Goal: Task Accomplishment & Management: Use online tool/utility

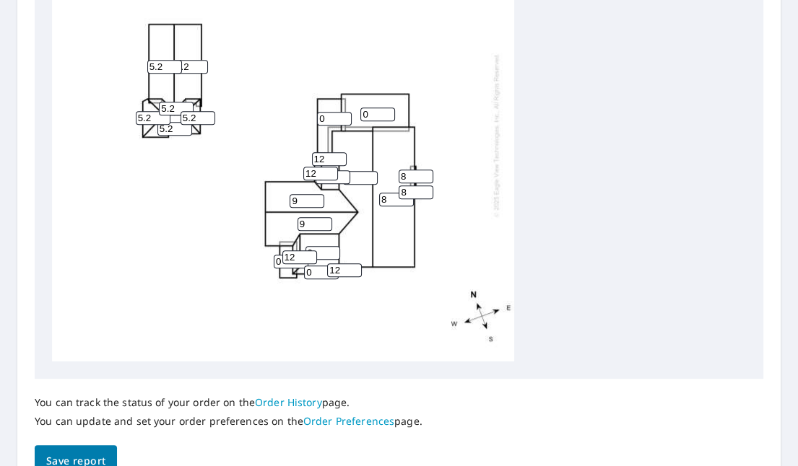
click at [321, 253] on input "0" at bounding box center [322, 253] width 35 height 14
type input "0"
click at [319, 273] on input "0" at bounding box center [321, 273] width 35 height 14
type input "12"
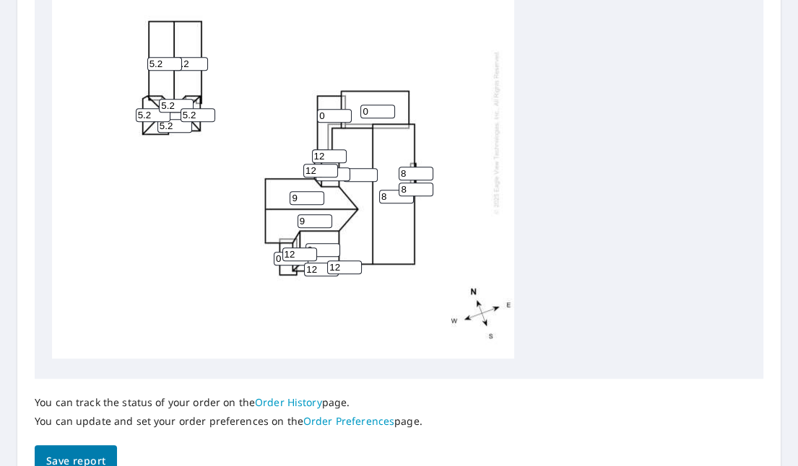
click at [71, 458] on span "Save report" at bounding box center [75, 462] width 59 height 18
click at [411, 172] on input "8" at bounding box center [415, 174] width 35 height 14
type input "9"
click at [426, 171] on input "9" at bounding box center [415, 174] width 35 height 14
click at [413, 187] on input "8" at bounding box center [415, 190] width 35 height 14
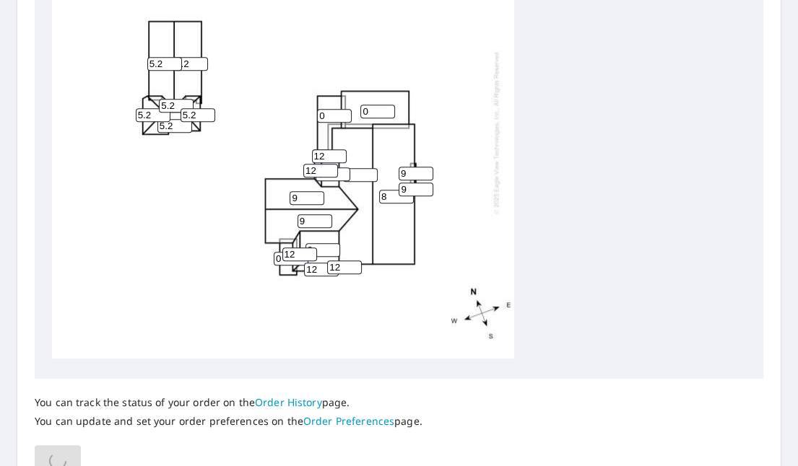
type input "9"
click at [428, 186] on input "9" at bounding box center [415, 190] width 35 height 14
click at [393, 194] on input "8" at bounding box center [396, 197] width 35 height 14
type input "9"
click at [388, 221] on div "9 0 0 9 5.2 9 5.2 0 0 5.2 0 0 5.2 5.2 12 5.2 12 12 12 9 9 12" at bounding box center [283, 131] width 462 height 453
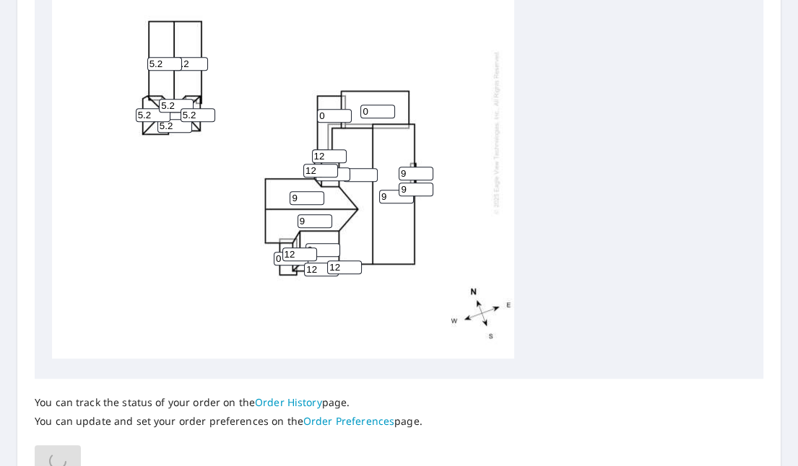
click at [356, 176] on input "0" at bounding box center [360, 175] width 35 height 14
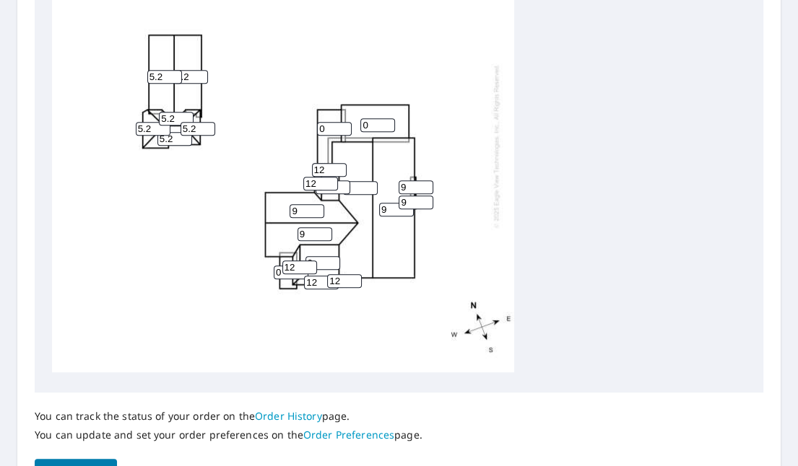
scroll to position [641, 0]
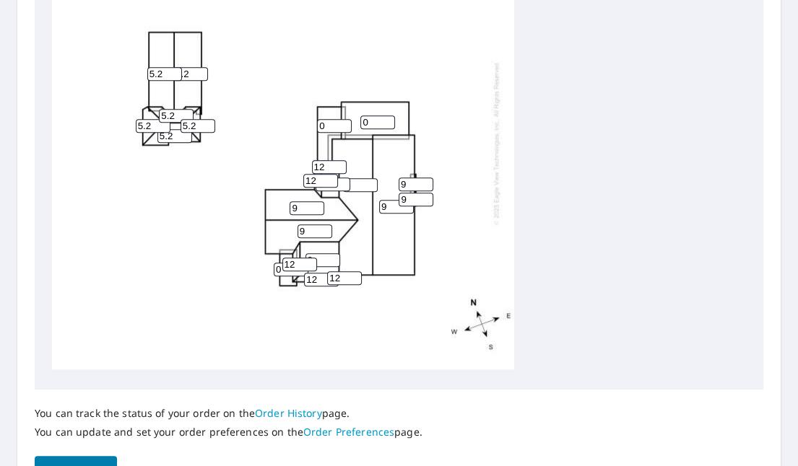
click at [371, 183] on input "1" at bounding box center [360, 185] width 35 height 14
click at [371, 183] on input "2" at bounding box center [360, 185] width 35 height 14
click at [371, 183] on input "3" at bounding box center [360, 185] width 35 height 14
click at [371, 183] on input "4" at bounding box center [360, 185] width 35 height 14
click at [371, 183] on input "5" at bounding box center [360, 185] width 35 height 14
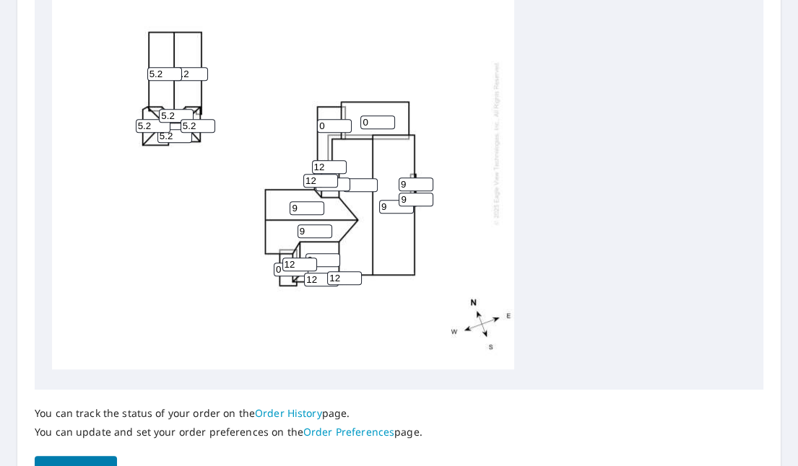
type input "6"
click at [371, 183] on input "6" at bounding box center [360, 185] width 35 height 14
click at [357, 183] on input "6" at bounding box center [360, 185] width 35 height 14
click at [330, 188] on input "0" at bounding box center [332, 185] width 35 height 14
type input "0"
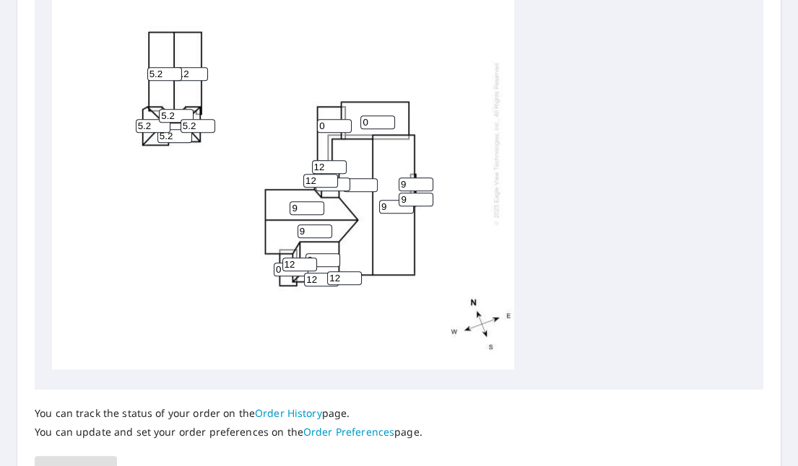
click at [359, 185] on input "number" at bounding box center [360, 185] width 35 height 14
type input "9"
click at [370, 237] on div "9 9 0 9 5.2 9 5.2 0 0 5.2 0 0 5.2 5.2 12 5.2 12 12 12 9 9 12" at bounding box center [283, 142] width 462 height 453
click at [332, 190] on input "0" at bounding box center [332, 185] width 35 height 14
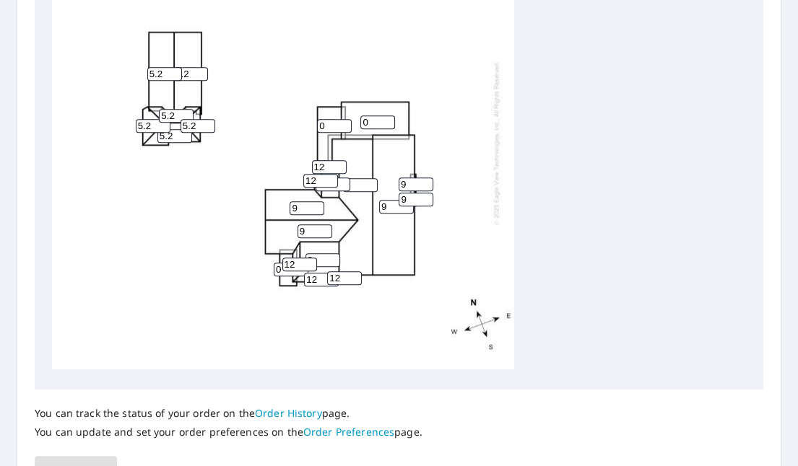
type input "0"
click at [369, 253] on div "9 9 0 9 5.2 9 5.2 0 0 5.2 0 0 5.2 5.2 12 5.2 12 12 12 9 9 12" at bounding box center [283, 142] width 462 height 453
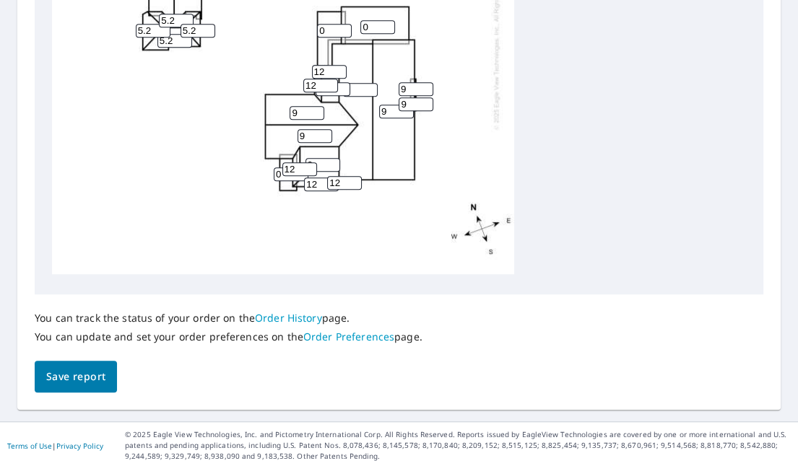
scroll to position [738, 0]
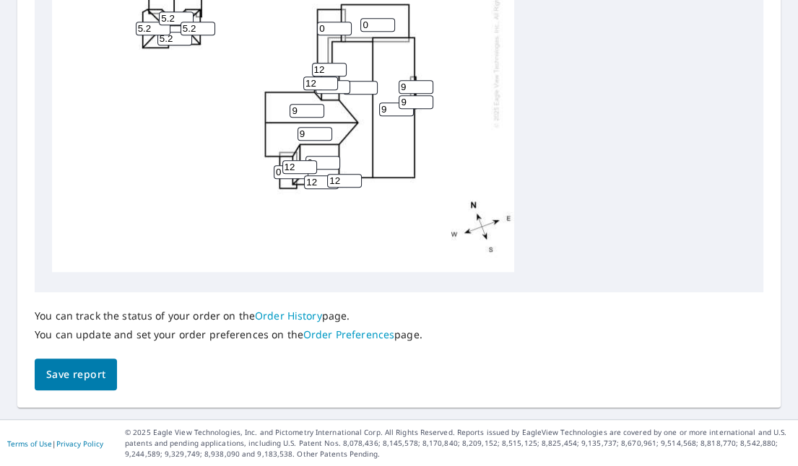
click at [77, 371] on span "Save report" at bounding box center [75, 375] width 59 height 18
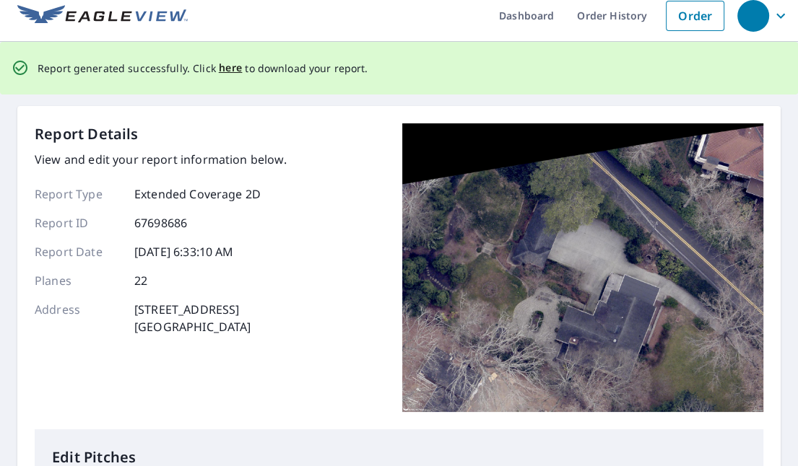
scroll to position [0, 0]
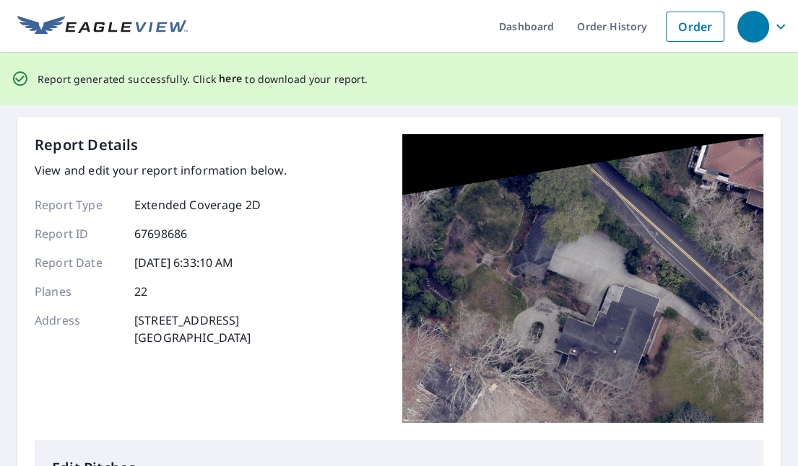
click at [224, 78] on span "here" at bounding box center [231, 79] width 24 height 18
